Goal: Transaction & Acquisition: Purchase product/service

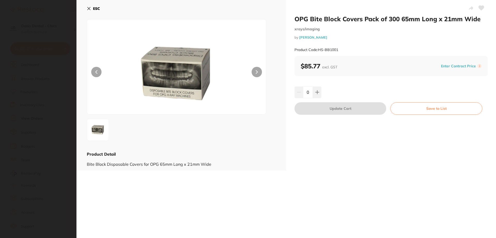
scroll to position [199, 0]
click at [92, 8] on button "ESC" at bounding box center [93, 8] width 13 height 9
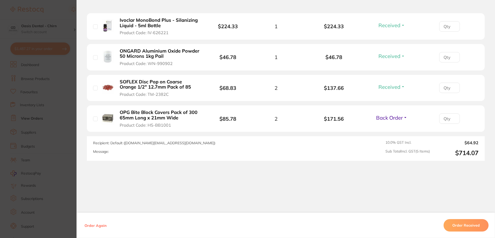
click at [384, 110] on li "OPG Bite Block Covers Pack of 300 65mm Long x 21mm Wide Product Code: HS-BB1001…" at bounding box center [286, 118] width 398 height 27
click at [387, 116] on span "Back Order" at bounding box center [389, 117] width 27 height 6
drag, startPoint x: 389, startPoint y: 129, endPoint x: 445, endPoint y: 192, distance: 84.6
click at [389, 113] on span "Received" at bounding box center [391, 113] width 13 height 0
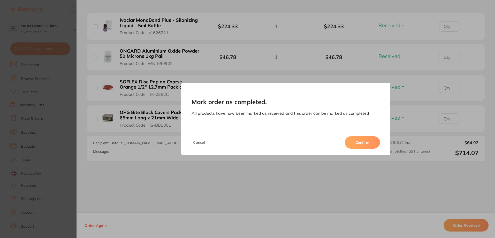
click at [368, 143] on button "Confirm" at bounding box center [362, 142] width 35 height 12
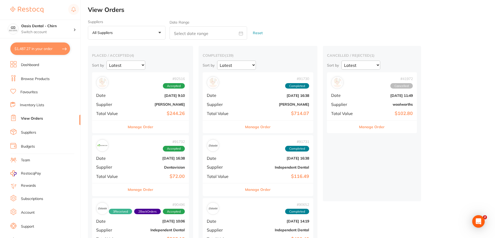
click at [40, 81] on link "Browse Products" at bounding box center [35, 78] width 29 height 5
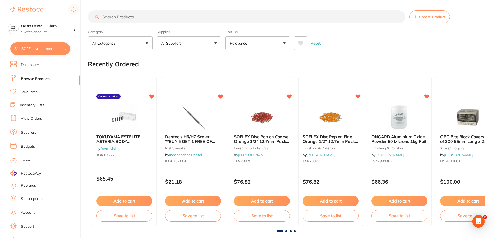
click at [114, 18] on input "search" at bounding box center [246, 16] width 317 height 13
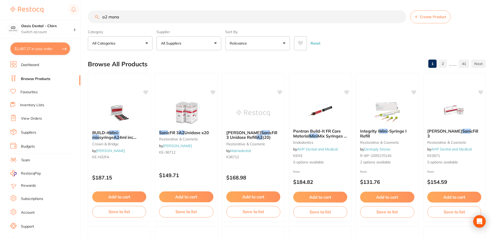
click at [188, 47] on button "All Suppliers" at bounding box center [189, 43] width 65 height 14
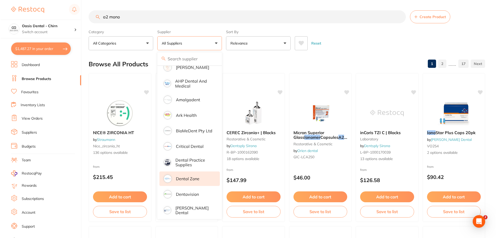
scroll to position [78, 0]
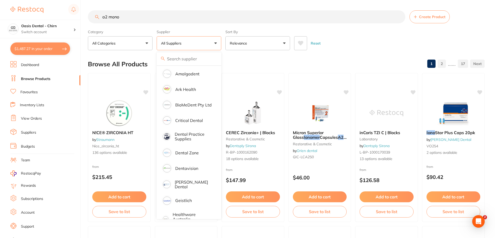
click at [360, 32] on div "Reset" at bounding box center [387, 41] width 186 height 18
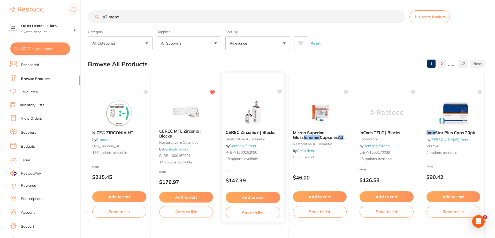
click at [256, 110] on img at bounding box center [253, 113] width 34 height 26
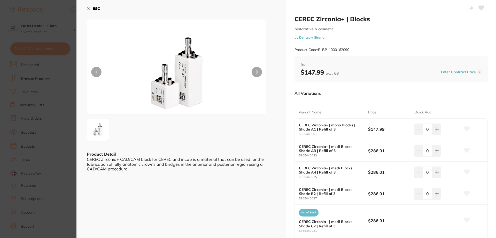
click at [90, 11] on button "ESC" at bounding box center [93, 8] width 13 height 9
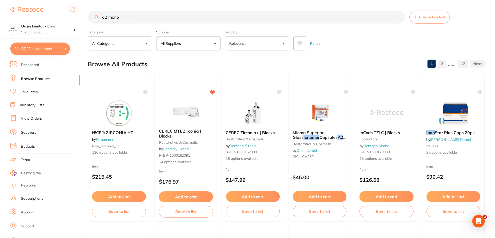
scroll to position [0, 0]
click at [134, 16] on input "a2 mono" at bounding box center [246, 16] width 317 height 13
type input "a2 mono MTL"
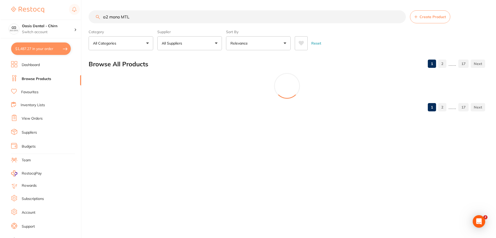
scroll to position [0, 0]
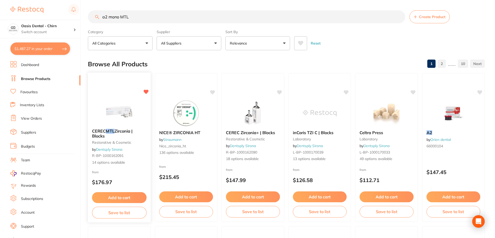
click at [119, 106] on img at bounding box center [119, 111] width 34 height 26
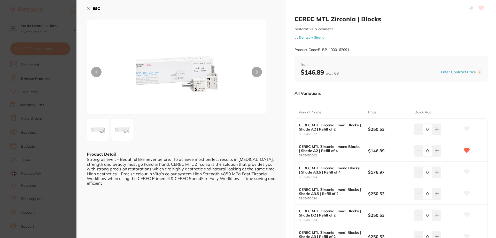
click at [467, 128] on icon at bounding box center [467, 128] width 5 height 5
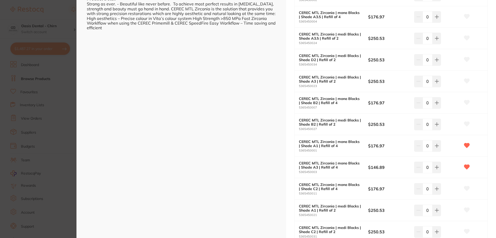
scroll to position [181, 0]
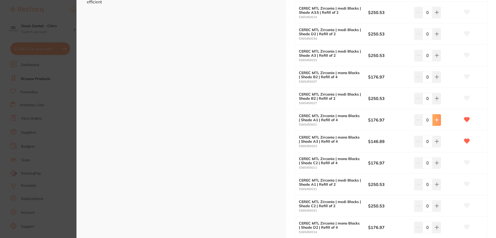
click at [437, 120] on icon at bounding box center [437, 120] width 4 height 4
type input "1"
click at [438, 141] on button at bounding box center [437, 140] width 9 height 11
click at [437, 141] on icon at bounding box center [437, 141] width 4 height 4
click at [435, 140] on icon at bounding box center [437, 141] width 4 height 4
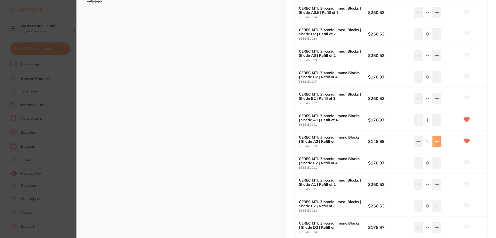
type input "3"
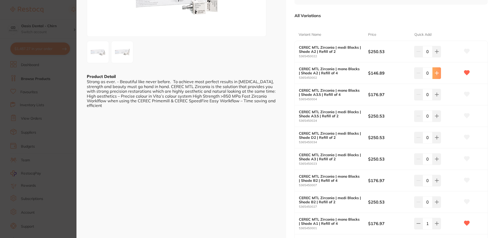
scroll to position [0, 0]
click at [434, 72] on button at bounding box center [437, 72] width 9 height 11
click at [438, 73] on icon at bounding box center [436, 72] width 3 height 3
type input "2"
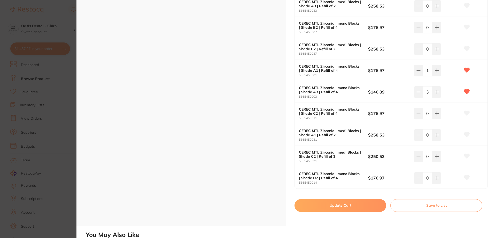
scroll to position [259, 0]
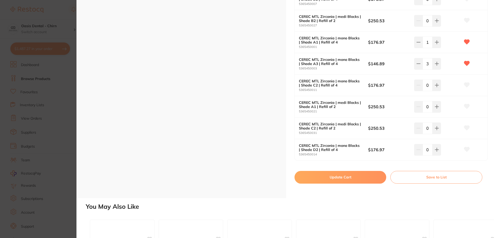
click at [369, 174] on button "Update Cart" at bounding box center [341, 177] width 92 height 12
checkbox input "false"
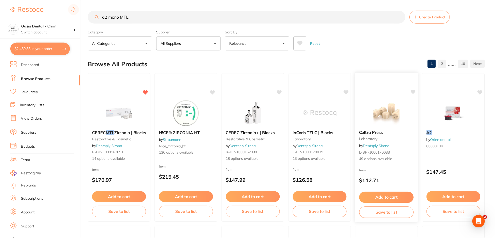
scroll to position [0, 0]
click at [146, 19] on input "a2 mono MTL" at bounding box center [246, 16] width 317 height 13
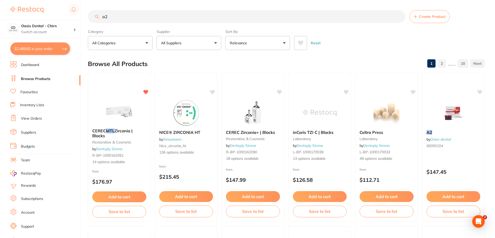
type input "a"
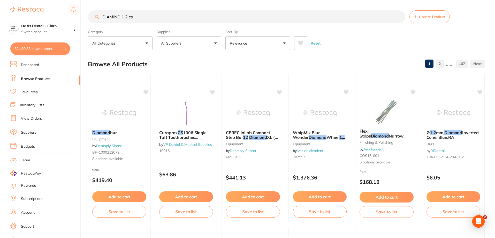
scroll to position [0, 0]
type input "DIAMIND 1.2 cs"
click at [188, 39] on div "Supplier All Suppliers All Suppliers Dentsply Sirona AB Orthodontics AHP Dental…" at bounding box center [189, 38] width 65 height 23
click at [192, 46] on button "All Suppliers" at bounding box center [189, 43] width 65 height 14
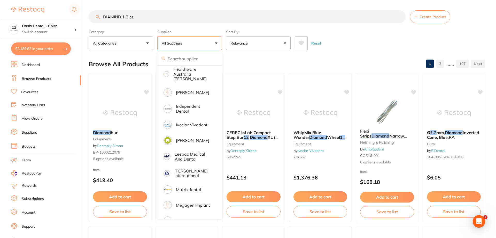
scroll to position [183, 0]
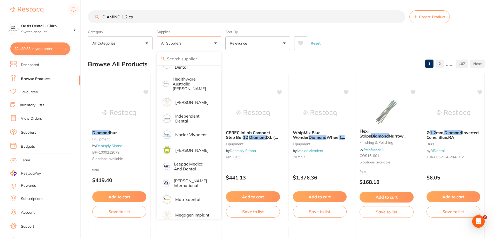
click at [234, 58] on div "Browse All Products 1 2 ...... 107" at bounding box center [286, 63] width 397 height 17
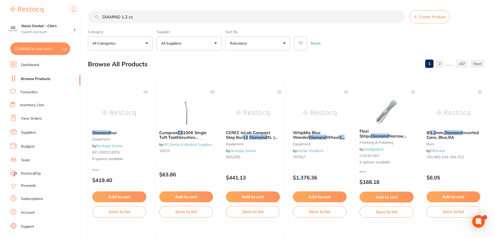
drag, startPoint x: 124, startPoint y: 103, endPoint x: 294, endPoint y: 124, distance: 171.6
click at [124, 103] on img at bounding box center [119, 113] width 34 height 26
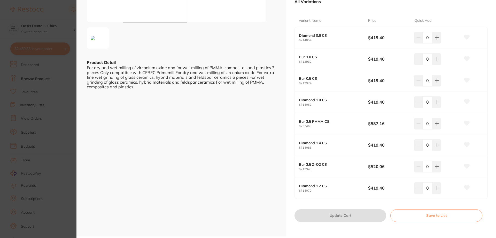
scroll to position [103, 0]
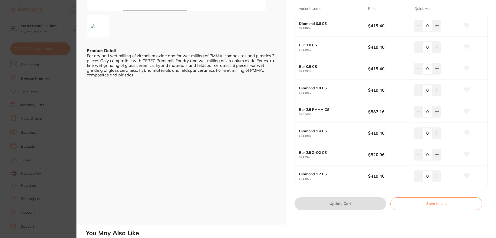
click at [467, 173] on icon at bounding box center [467, 175] width 5 height 5
click at [438, 178] on button at bounding box center [437, 175] width 9 height 11
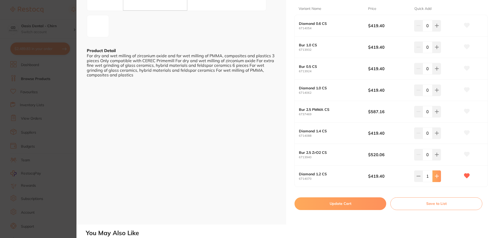
type input "1"
click at [364, 200] on button "Update Cart" at bounding box center [341, 203] width 92 height 12
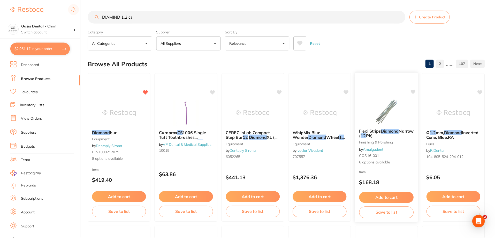
scroll to position [0, 0]
click at [127, 17] on input "DIAMIND 1.2 cs" at bounding box center [246, 16] width 317 height 13
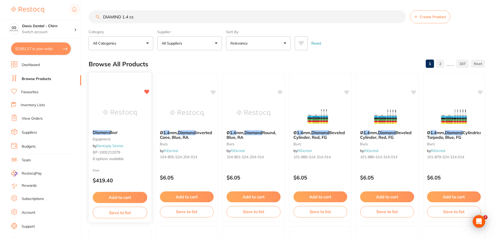
scroll to position [0, 0]
type input "DIAMIND 1.4 cs"
click at [125, 96] on div "Diamond bur equipment by Dentsply Sirona BP-1000212079 8 options available from…" at bounding box center [119, 147] width 63 height 149
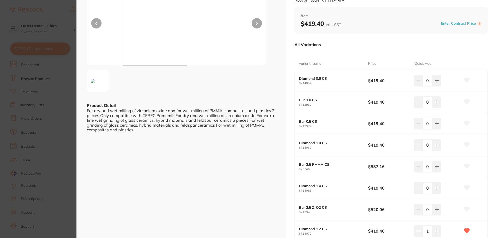
scroll to position [52, 0]
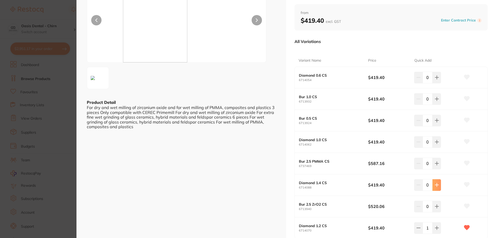
click at [438, 186] on icon at bounding box center [437, 185] width 4 height 4
type input "1"
click at [465, 184] on icon at bounding box center [467, 184] width 5 height 5
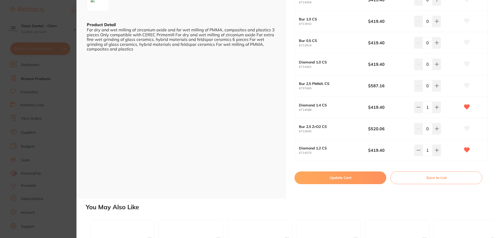
scroll to position [0, 0]
click at [366, 176] on button "Update Cart" at bounding box center [341, 177] width 92 height 12
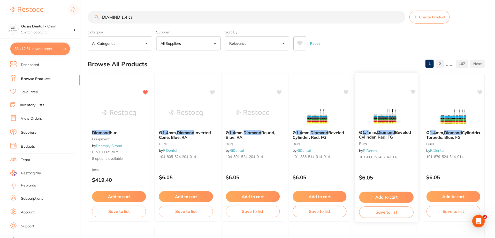
scroll to position [0, 0]
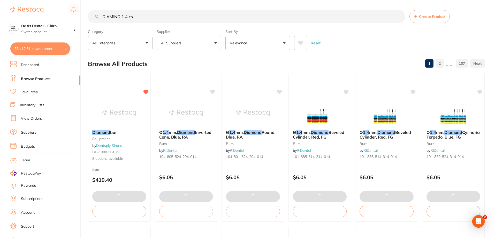
click at [48, 49] on button "$3,412.51 in your order" at bounding box center [40, 48] width 60 height 12
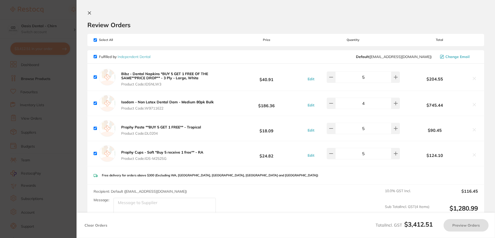
checkbox input "true"
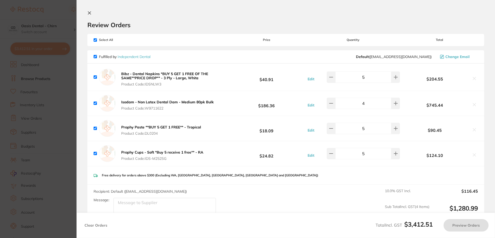
checkbox input "true"
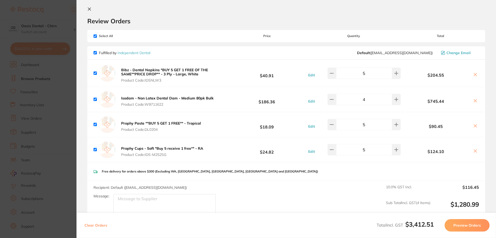
scroll to position [0, 0]
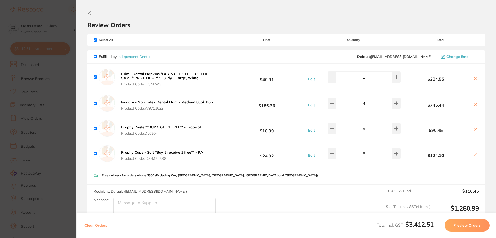
click at [89, 12] on icon at bounding box center [89, 13] width 4 height 4
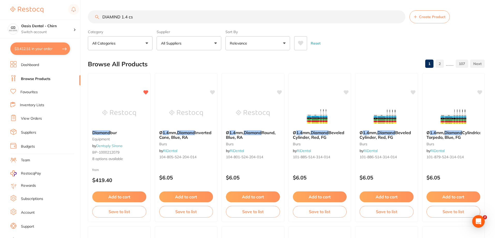
drag, startPoint x: 48, startPoint y: 50, endPoint x: 196, endPoint y: 88, distance: 152.9
click at [48, 50] on button "$3,412.51 in your order" at bounding box center [40, 48] width 60 height 12
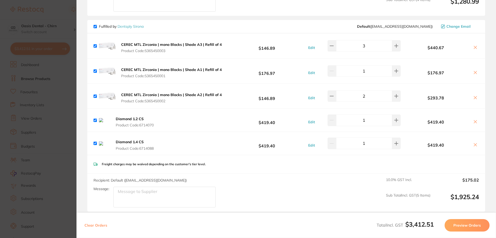
scroll to position [207, 0]
click at [471, 228] on button "Preview Orders" at bounding box center [467, 225] width 45 height 12
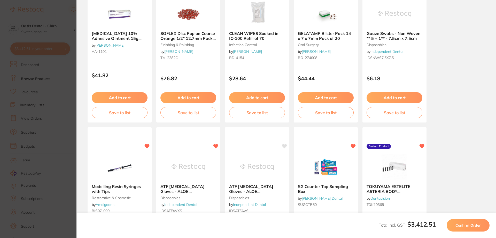
scroll to position [78, 0]
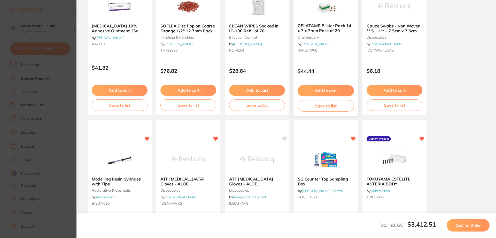
click at [337, 90] on button "Add to cart" at bounding box center [326, 90] width 56 height 11
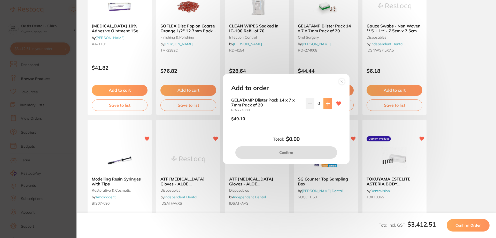
click at [326, 101] on button at bounding box center [328, 102] width 9 height 11
type input "1"
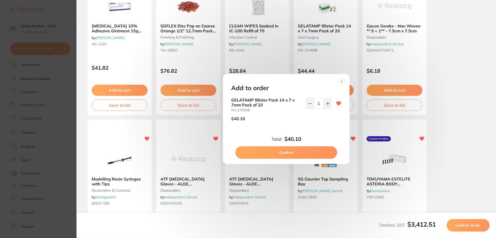
scroll to position [0, 0]
click at [321, 154] on button "Confirm" at bounding box center [286, 152] width 102 height 12
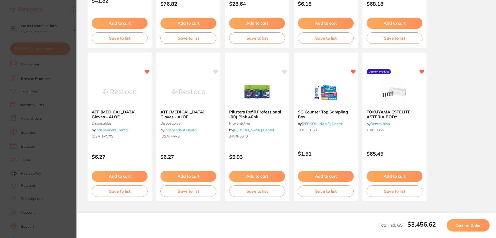
click at [477, 227] on span "Confirm Order" at bounding box center [468, 225] width 25 height 5
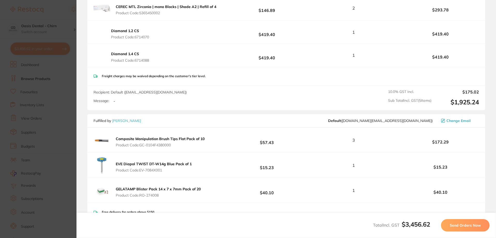
scroll to position [336, 0]
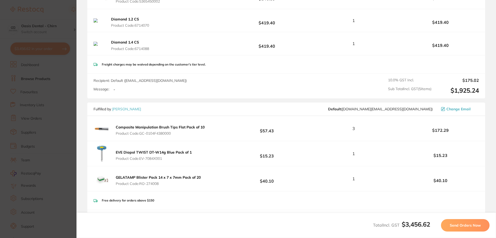
click at [469, 224] on span "Send Orders Now" at bounding box center [465, 225] width 31 height 5
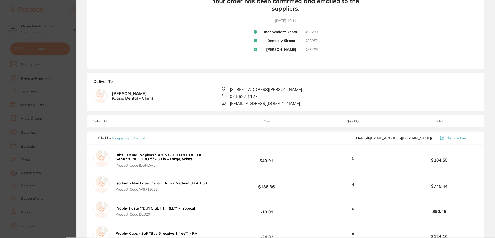
scroll to position [0, 0]
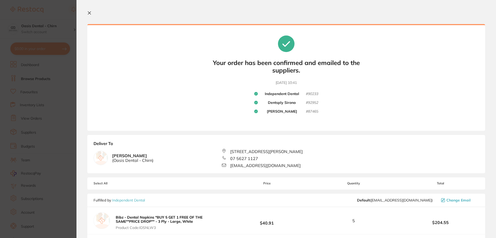
click at [88, 12] on icon at bounding box center [89, 13] width 3 height 3
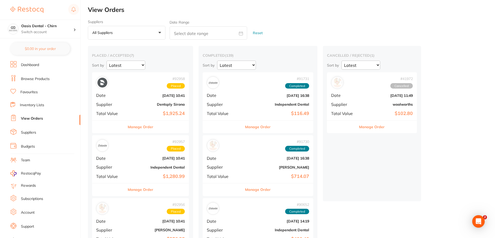
click at [44, 78] on link "Browse Products" at bounding box center [35, 78] width 29 height 5
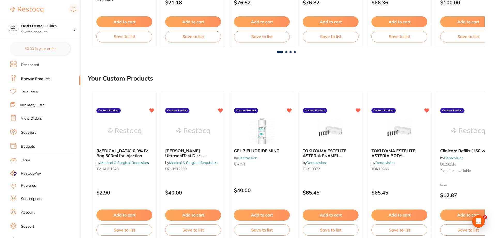
scroll to position [181, 0]
